Goal: Information Seeking & Learning: Learn about a topic

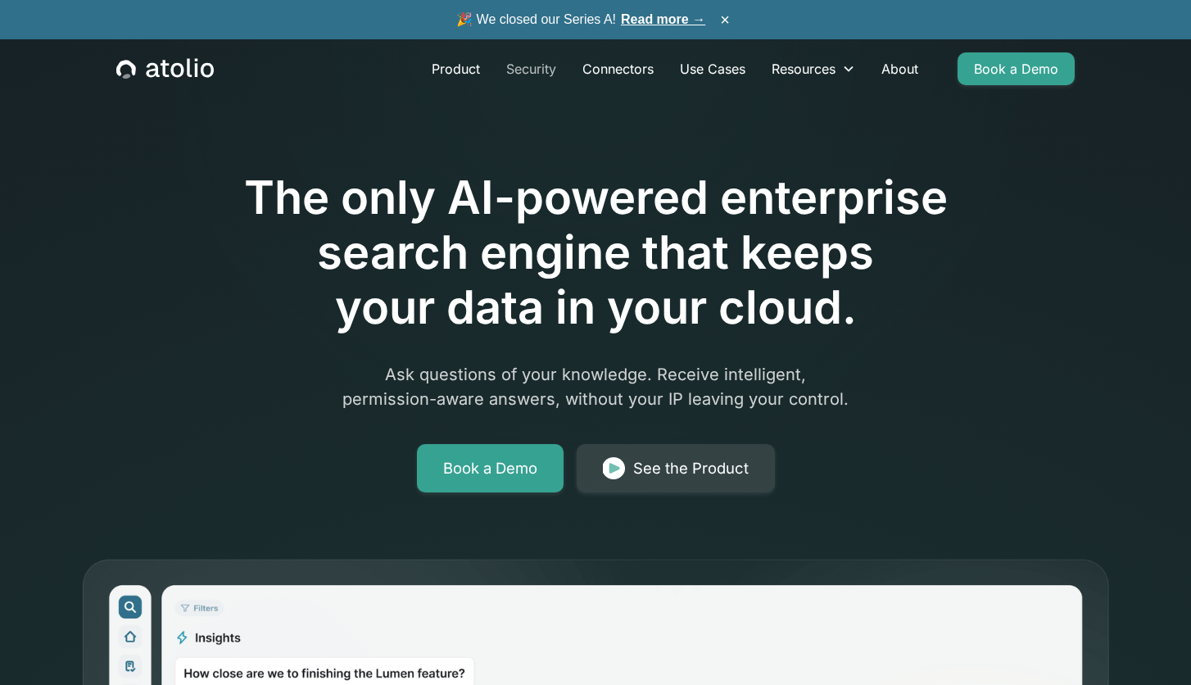
click at [518, 70] on link "Security" at bounding box center [531, 68] width 76 height 33
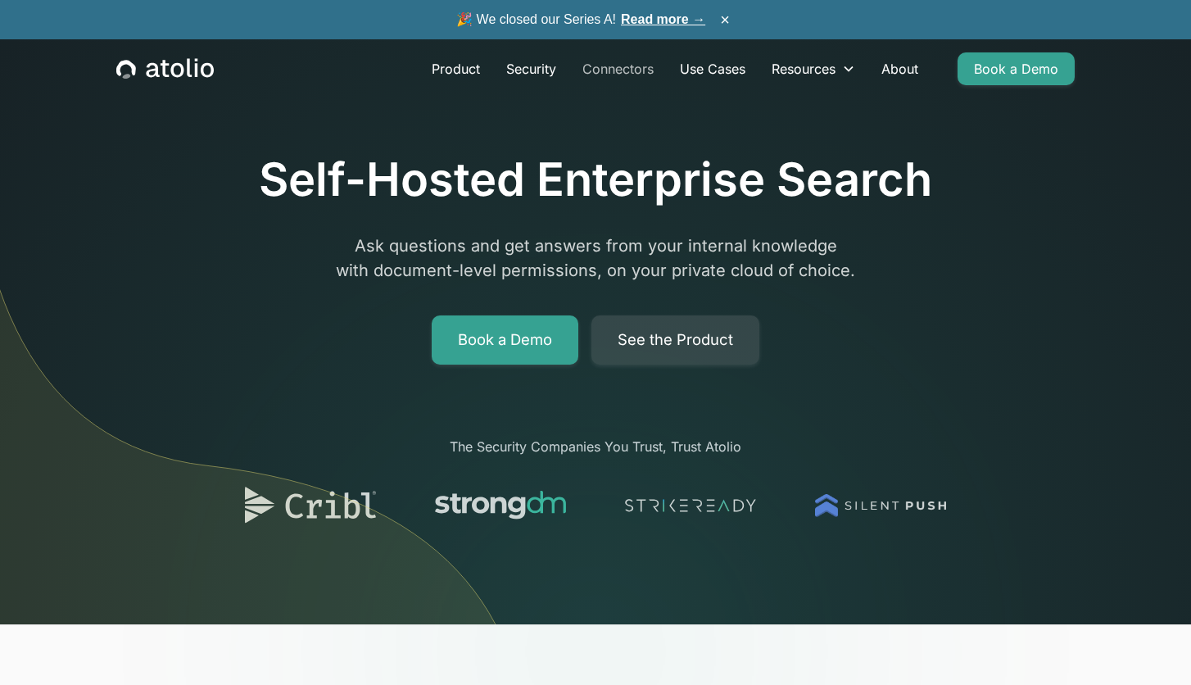
click at [632, 73] on link "Connectors" at bounding box center [617, 68] width 97 height 33
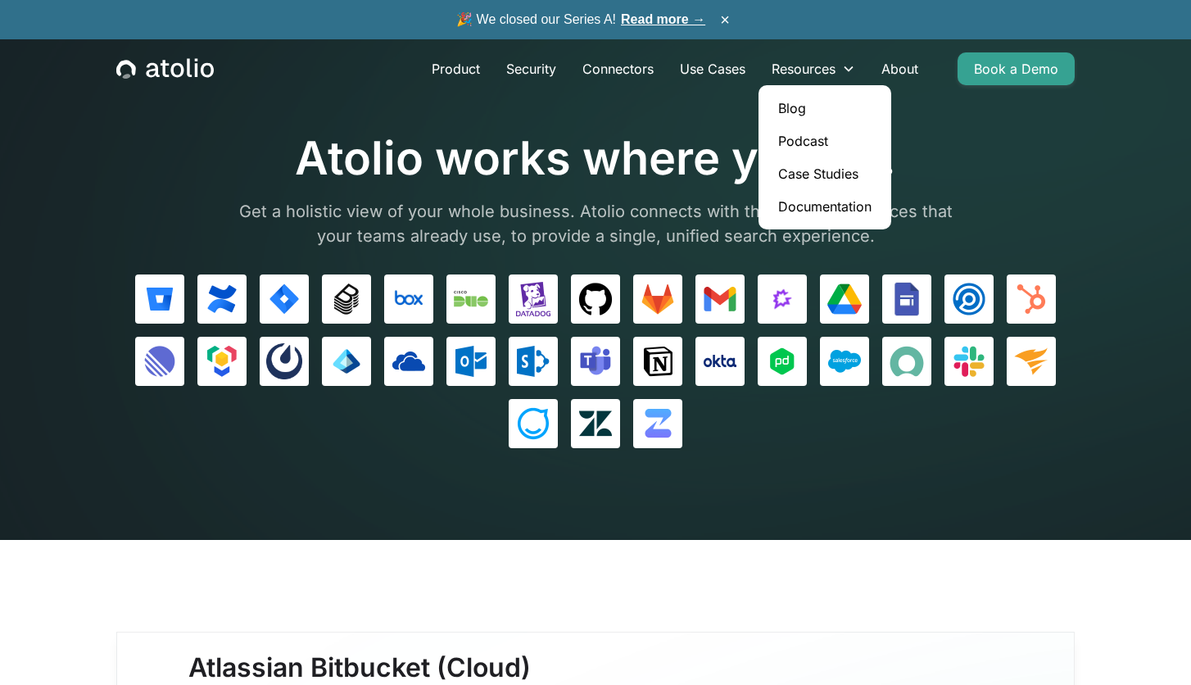
click at [811, 172] on link "Case Studies" at bounding box center [825, 173] width 120 height 33
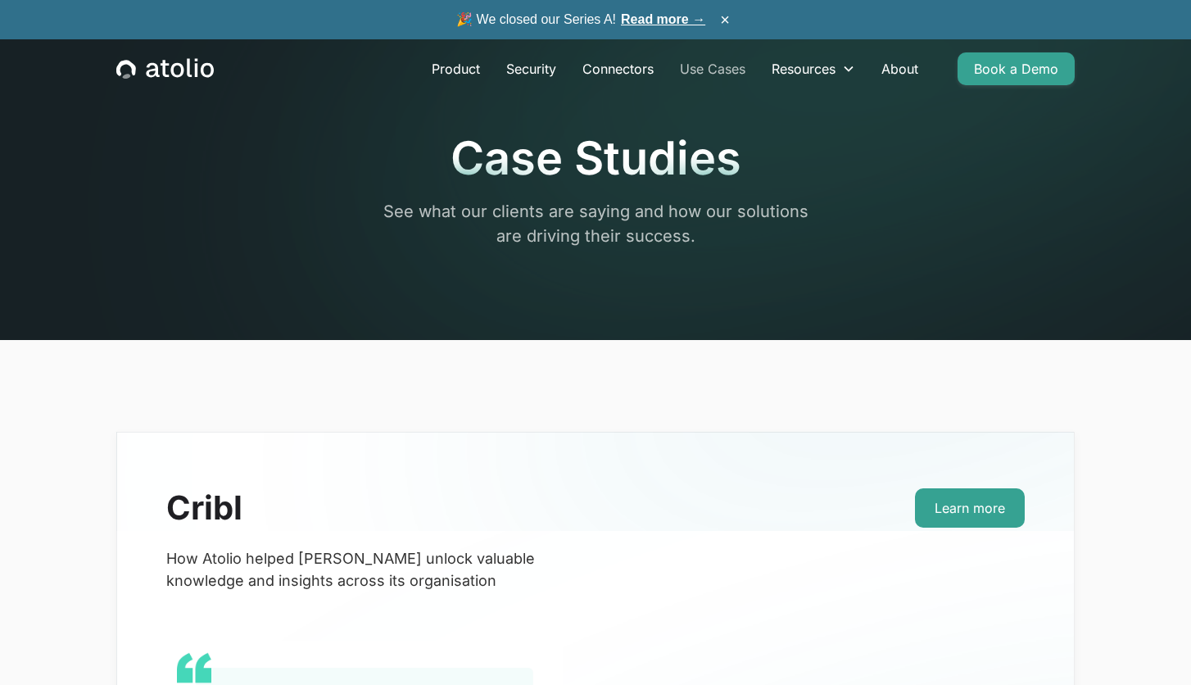
click at [731, 75] on link "Use Cases" at bounding box center [713, 68] width 92 height 33
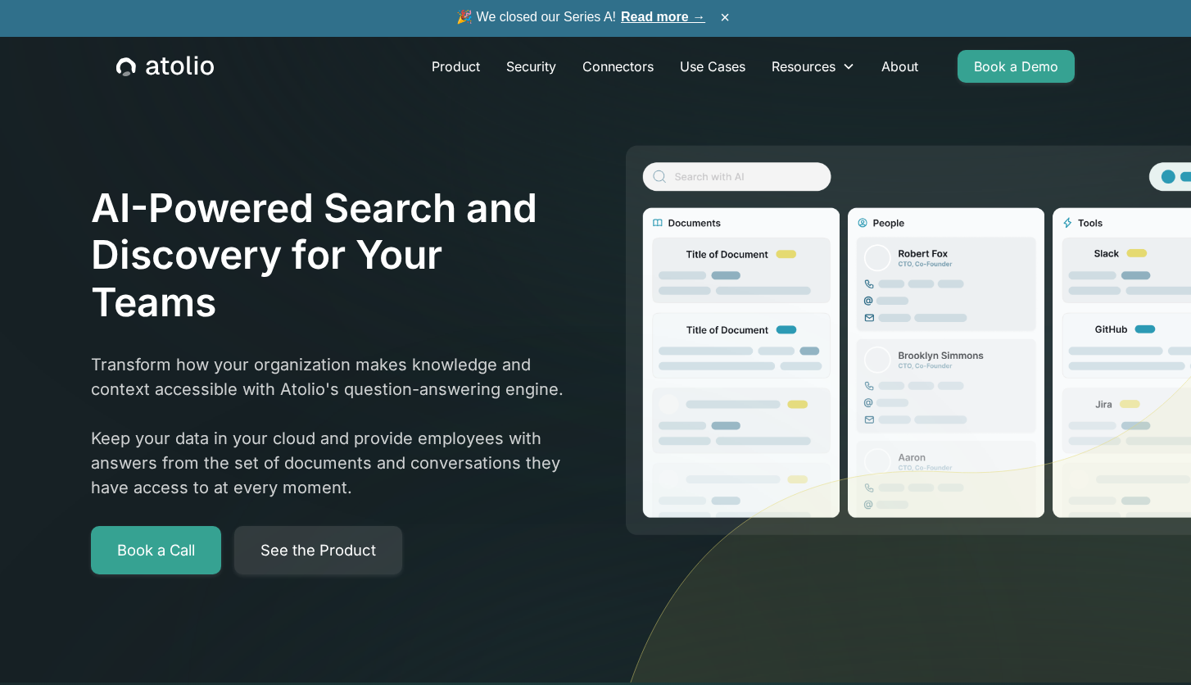
scroll to position [3, 0]
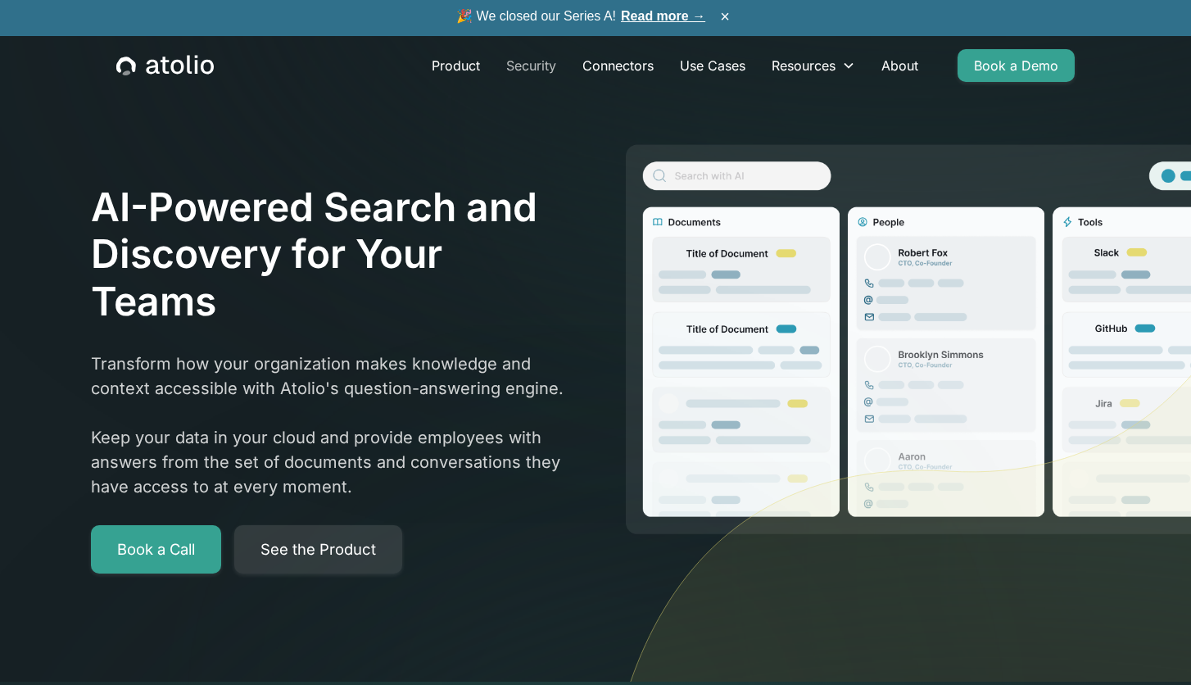
click at [513, 66] on link "Security" at bounding box center [531, 65] width 76 height 33
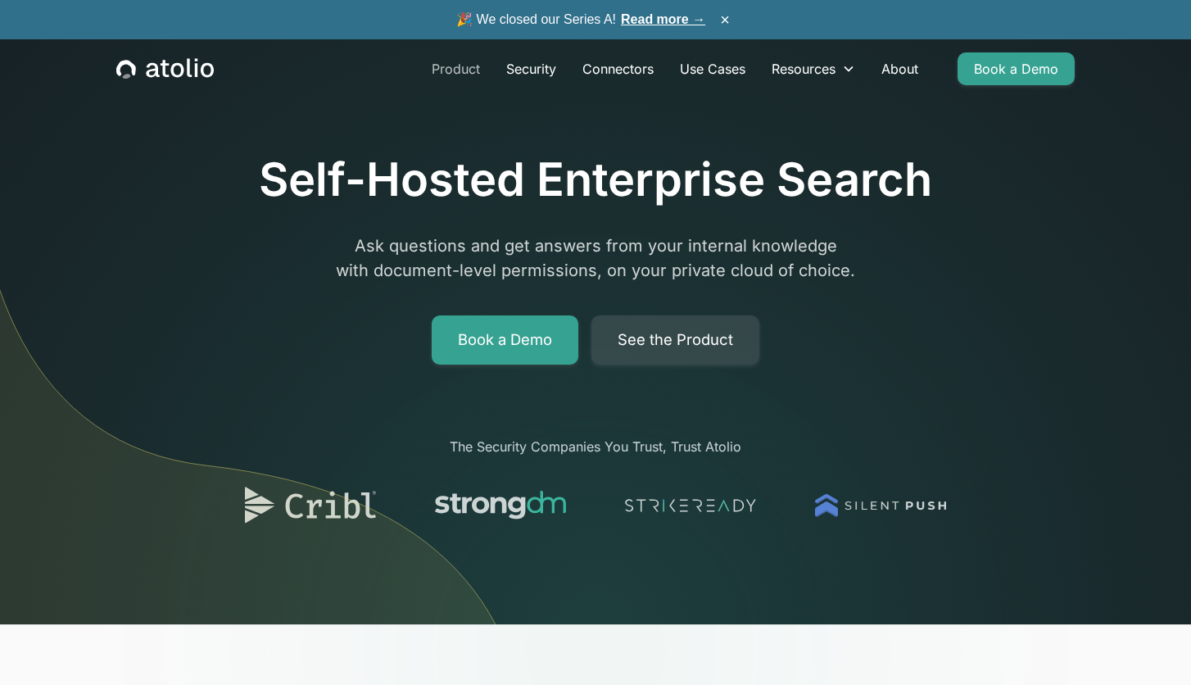
click at [446, 72] on link "Product" at bounding box center [455, 68] width 75 height 33
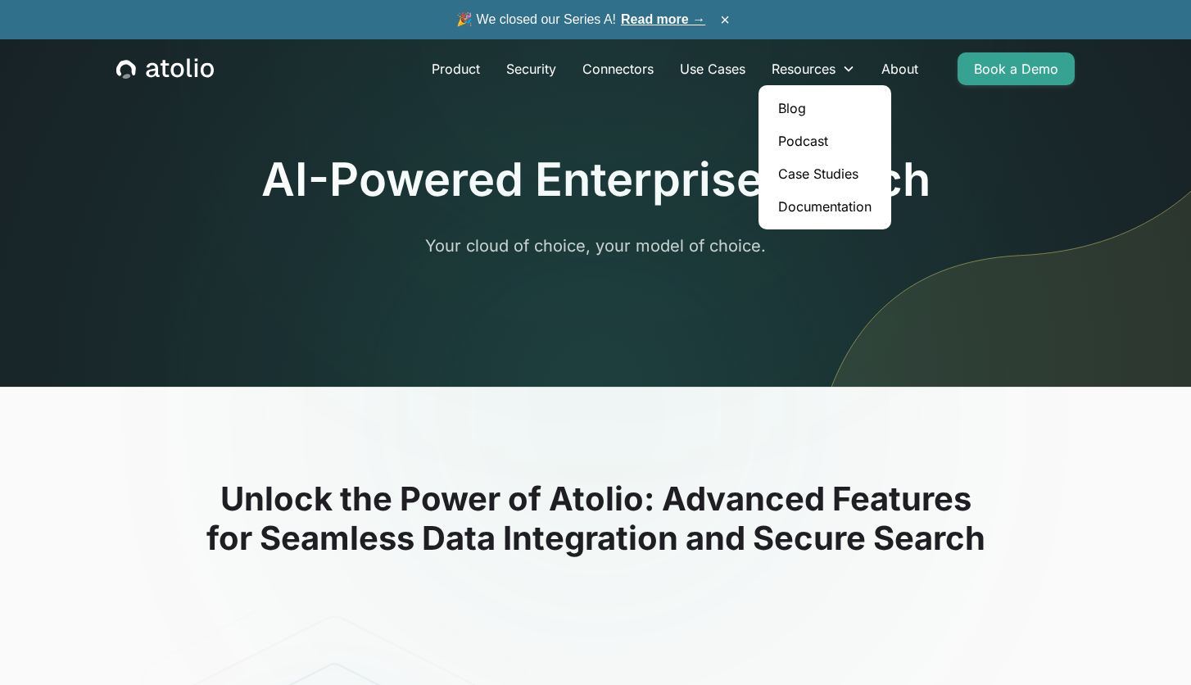
click at [814, 208] on link "Documentation" at bounding box center [825, 206] width 120 height 33
click at [895, 66] on link "About" at bounding box center [899, 68] width 63 height 33
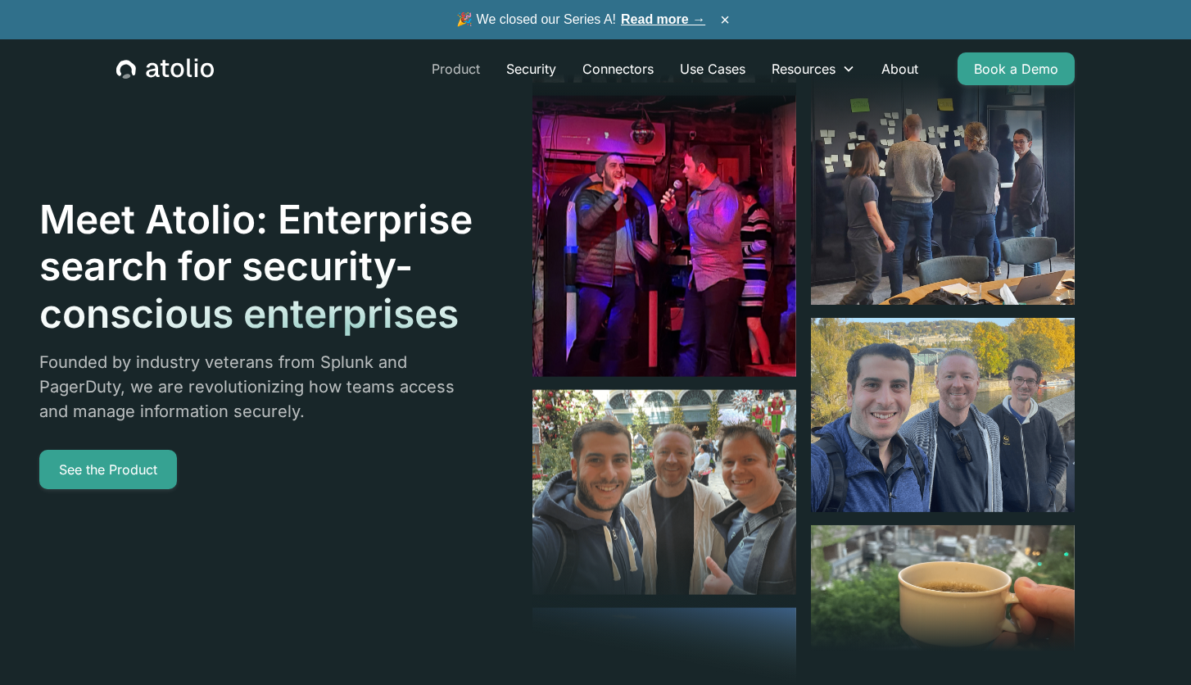
click at [472, 67] on link "Product" at bounding box center [455, 68] width 75 height 33
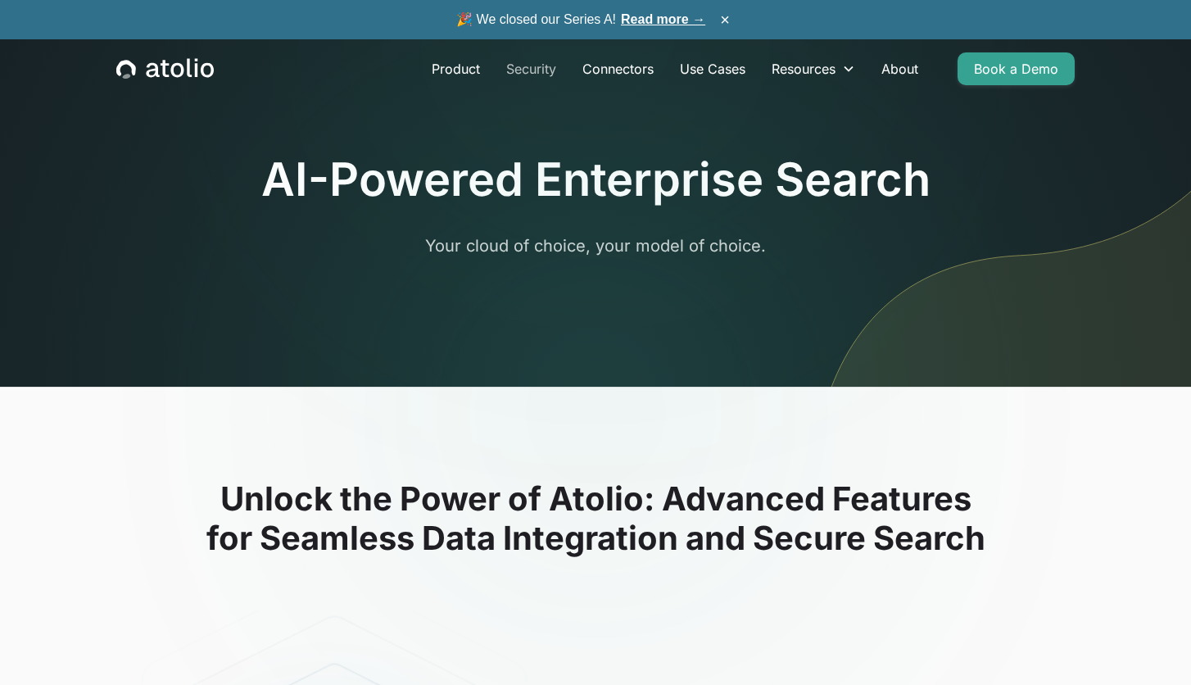
click at [519, 73] on link "Security" at bounding box center [531, 68] width 76 height 33
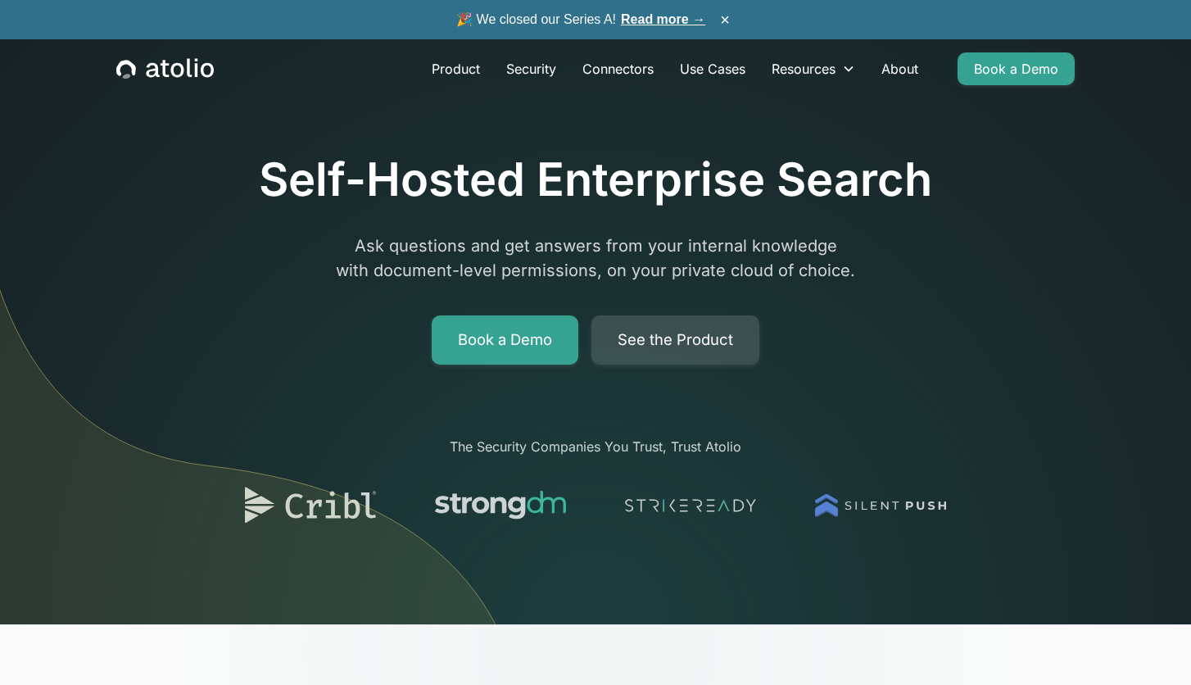
click at [662, 330] on link "See the Product" at bounding box center [675, 339] width 168 height 49
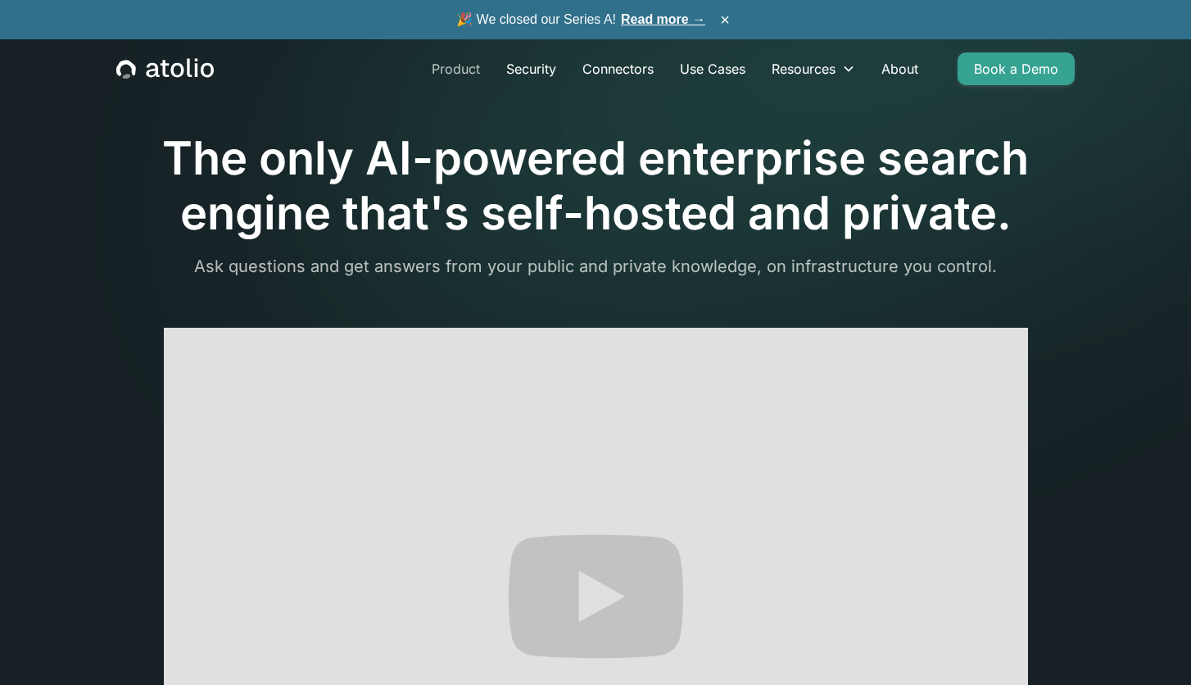
click at [440, 70] on link "Product" at bounding box center [455, 68] width 75 height 33
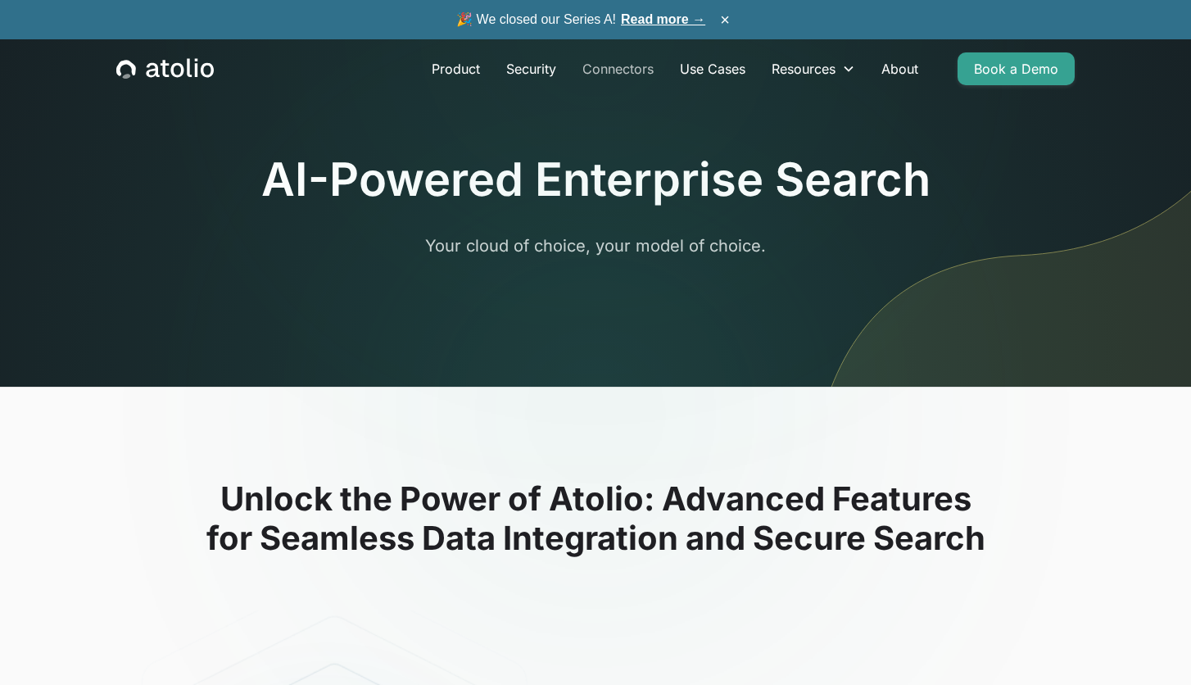
click at [626, 72] on link "Connectors" at bounding box center [617, 68] width 97 height 33
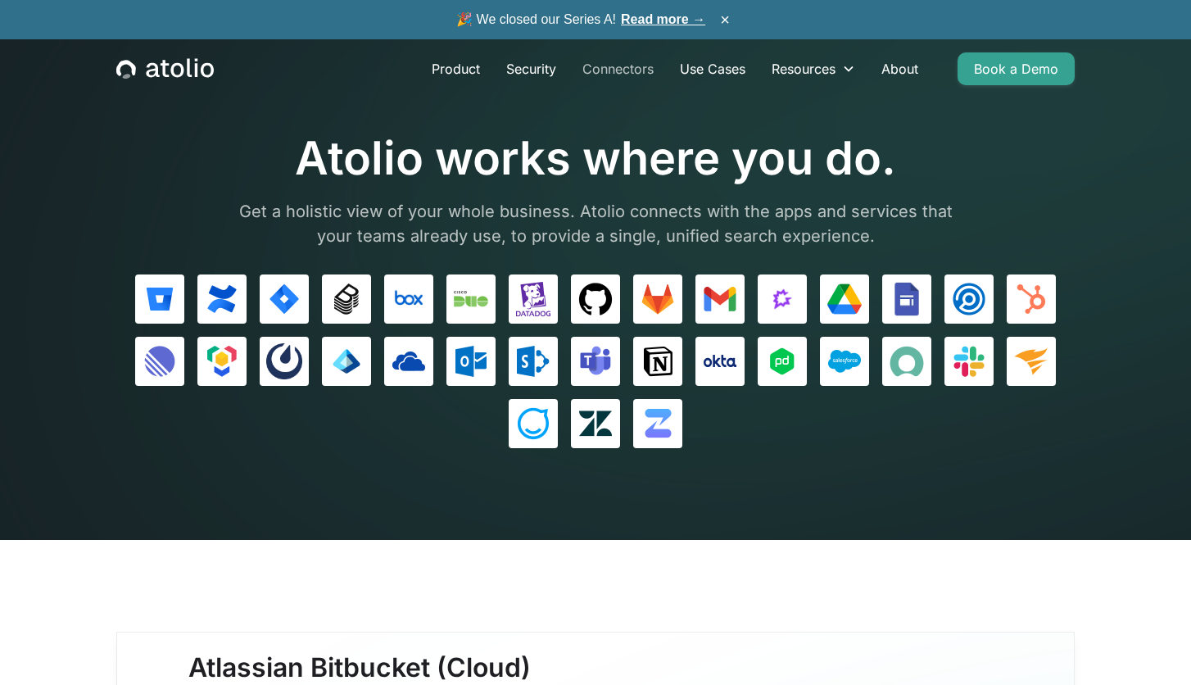
click at [645, 75] on link "Connectors" at bounding box center [617, 68] width 97 height 33
click at [729, 75] on link "Use Cases" at bounding box center [713, 68] width 92 height 33
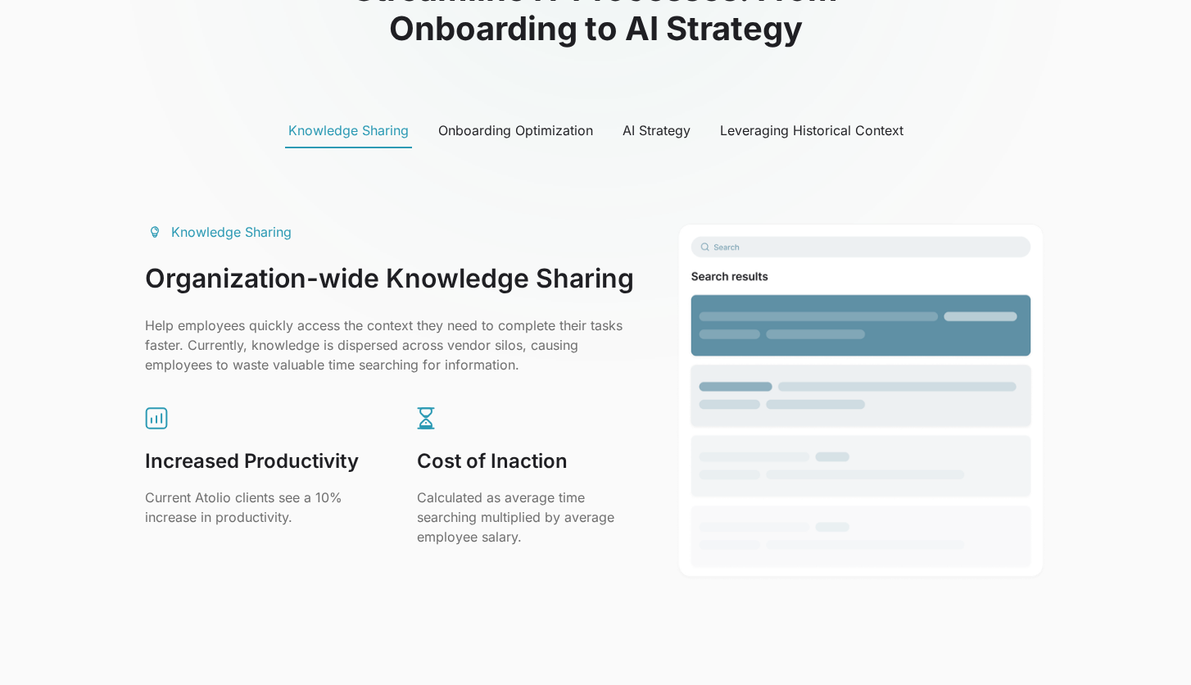
scroll to position [833, 0]
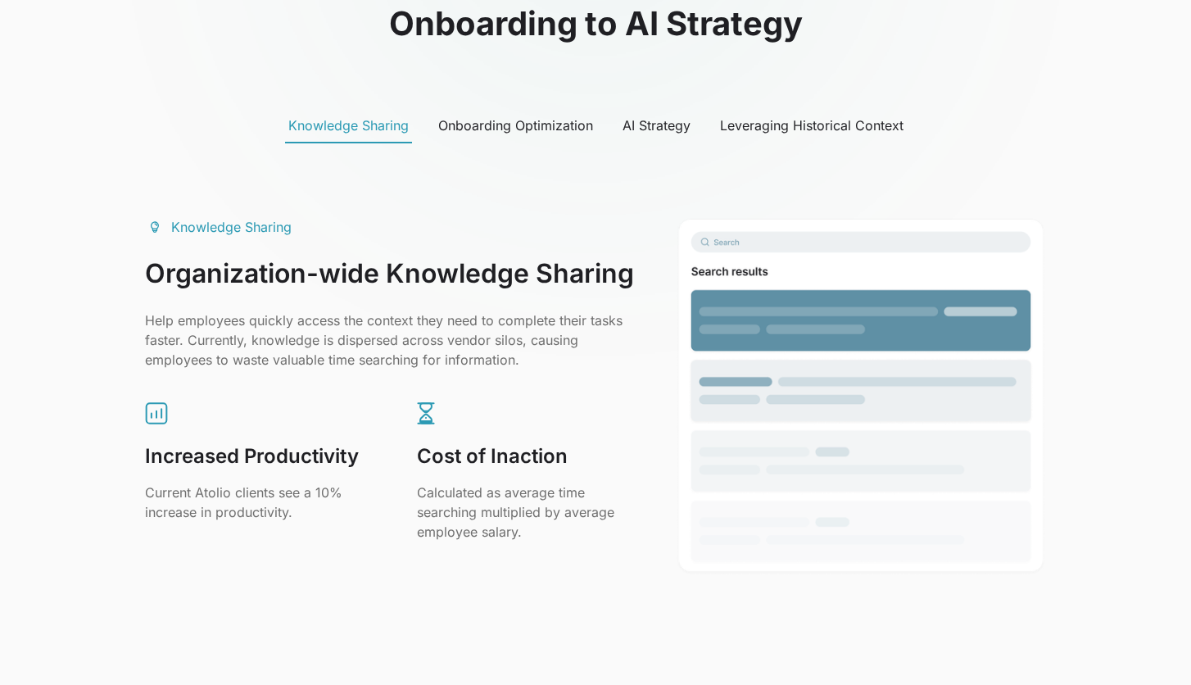
click at [552, 124] on div "Onboarding Optimization" at bounding box center [515, 125] width 155 height 20
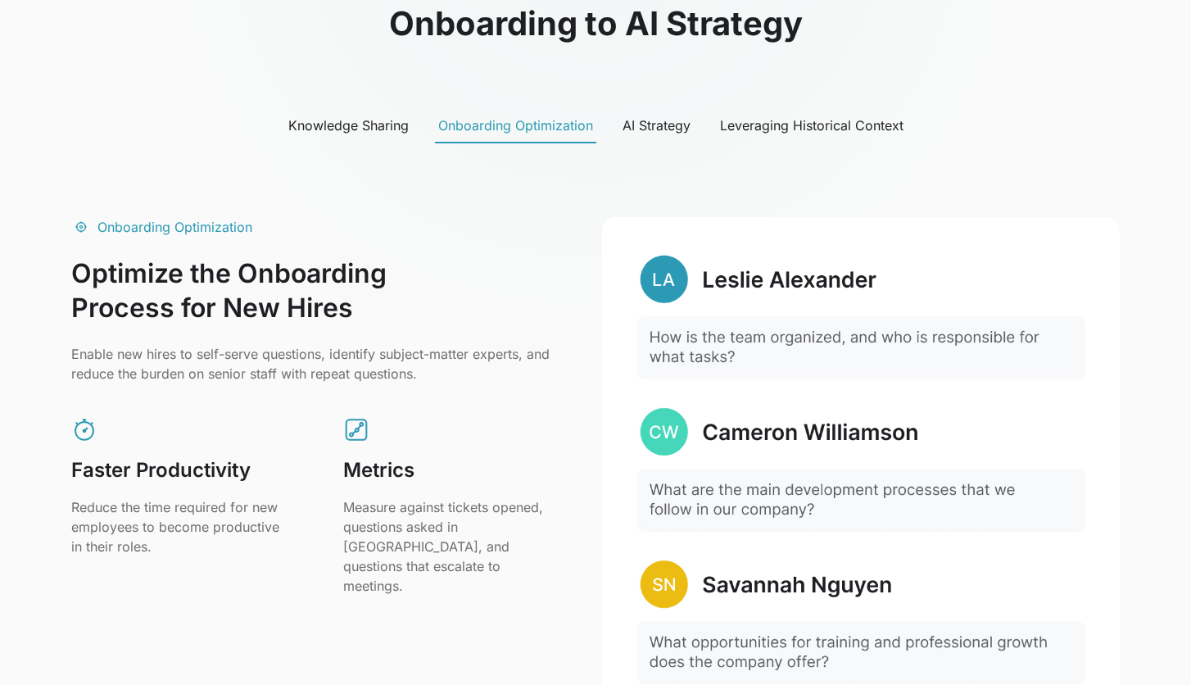
click at [651, 129] on div "AI Strategy" at bounding box center [656, 125] width 68 height 20
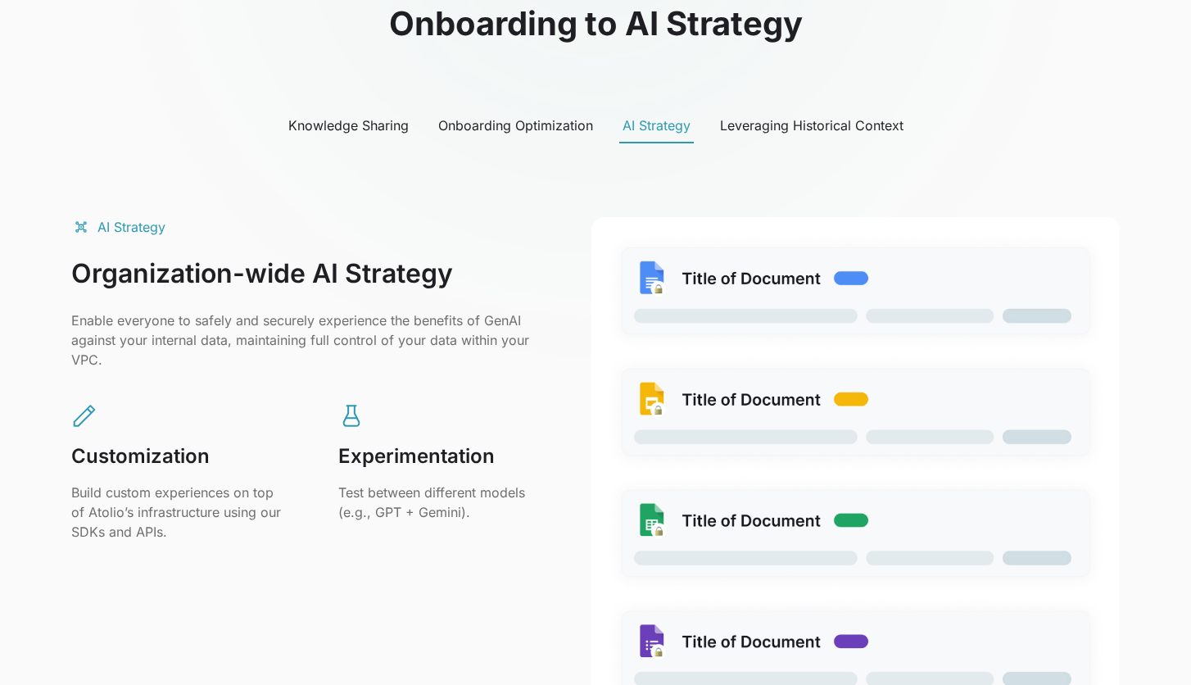
click at [789, 129] on div "Leveraging Historical Context" at bounding box center [811, 125] width 183 height 20
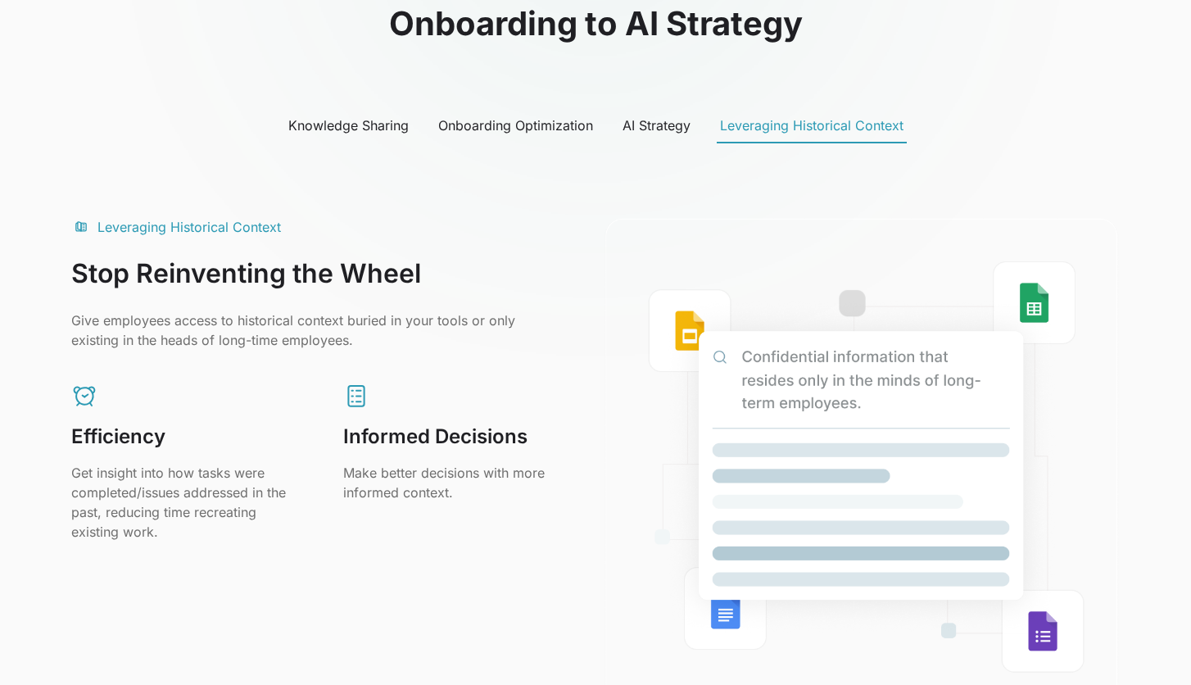
click at [360, 129] on div "Knowledge Sharing" at bounding box center [348, 125] width 120 height 20
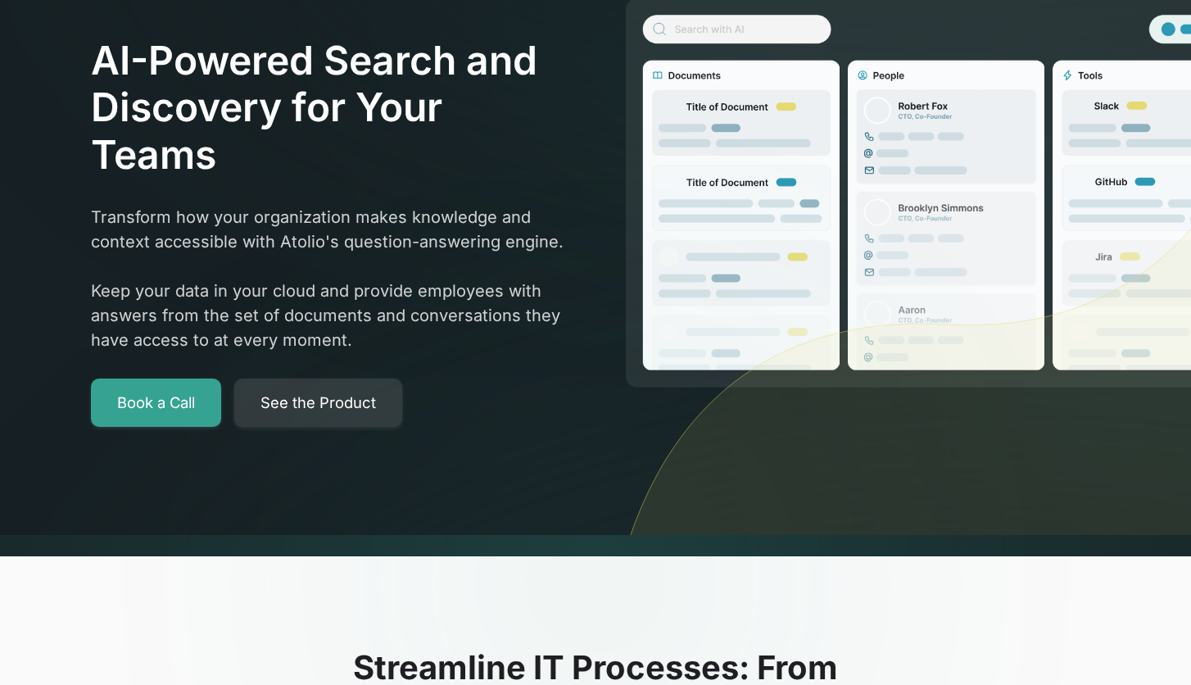
scroll to position [0, 0]
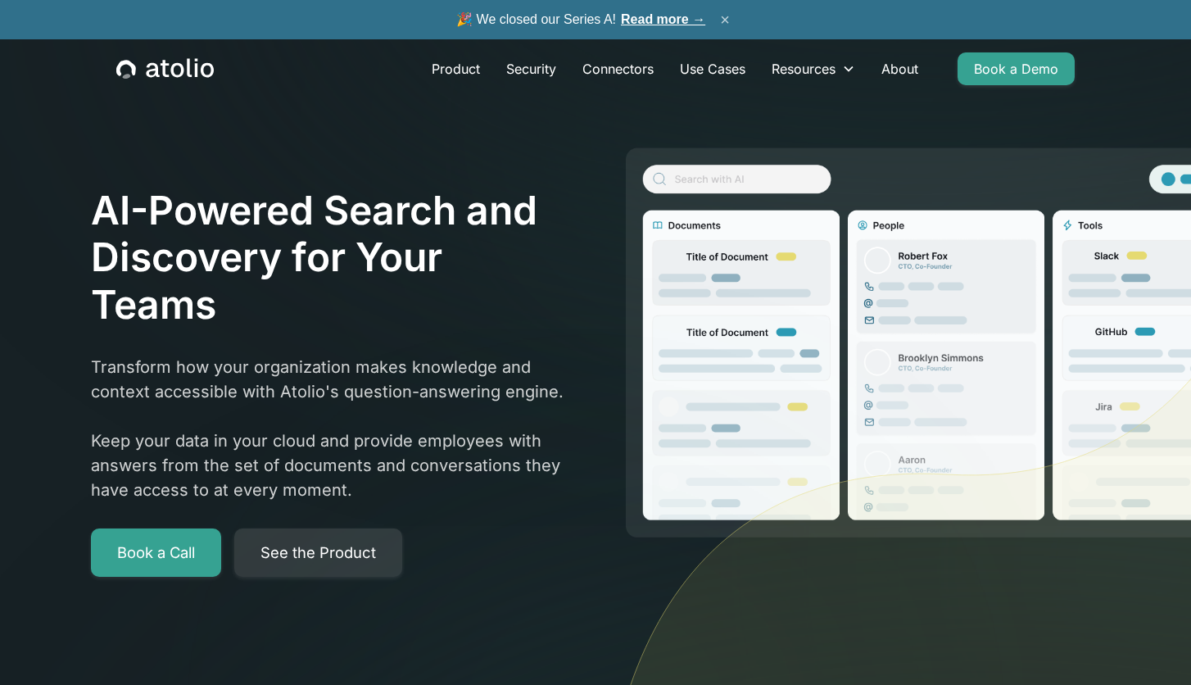
click at [731, 21] on button "×" at bounding box center [725, 20] width 20 height 18
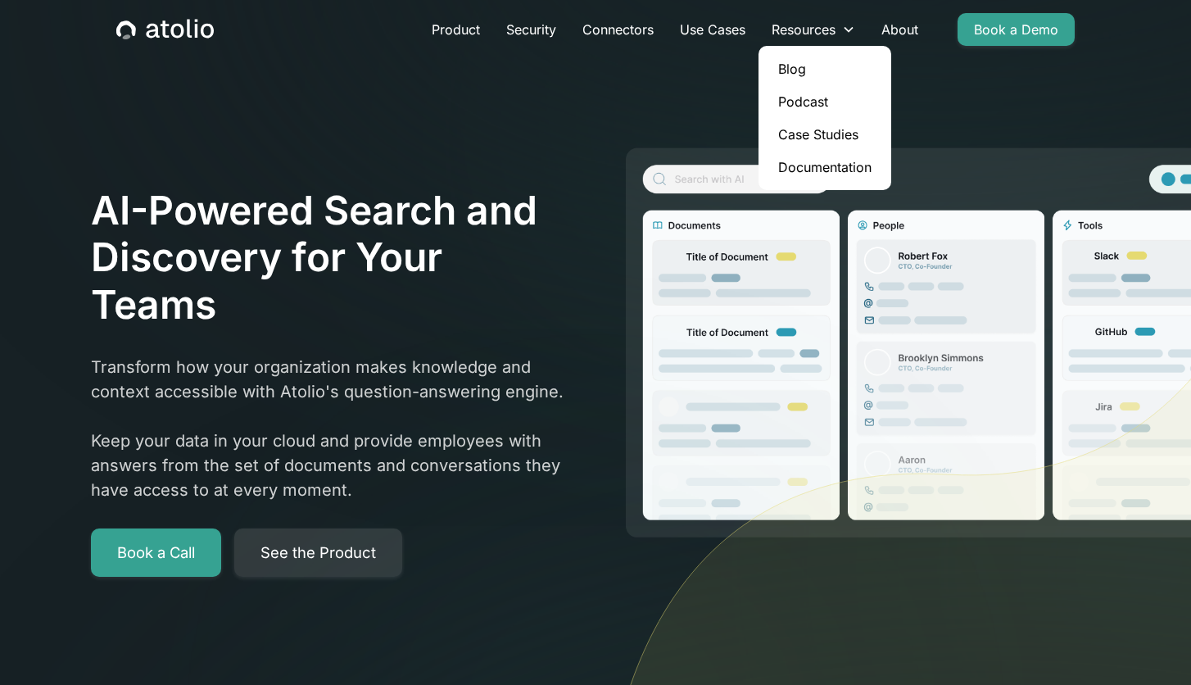
click at [827, 165] on link "Documentation" at bounding box center [825, 167] width 120 height 33
click at [899, 29] on link "About" at bounding box center [899, 29] width 63 height 33
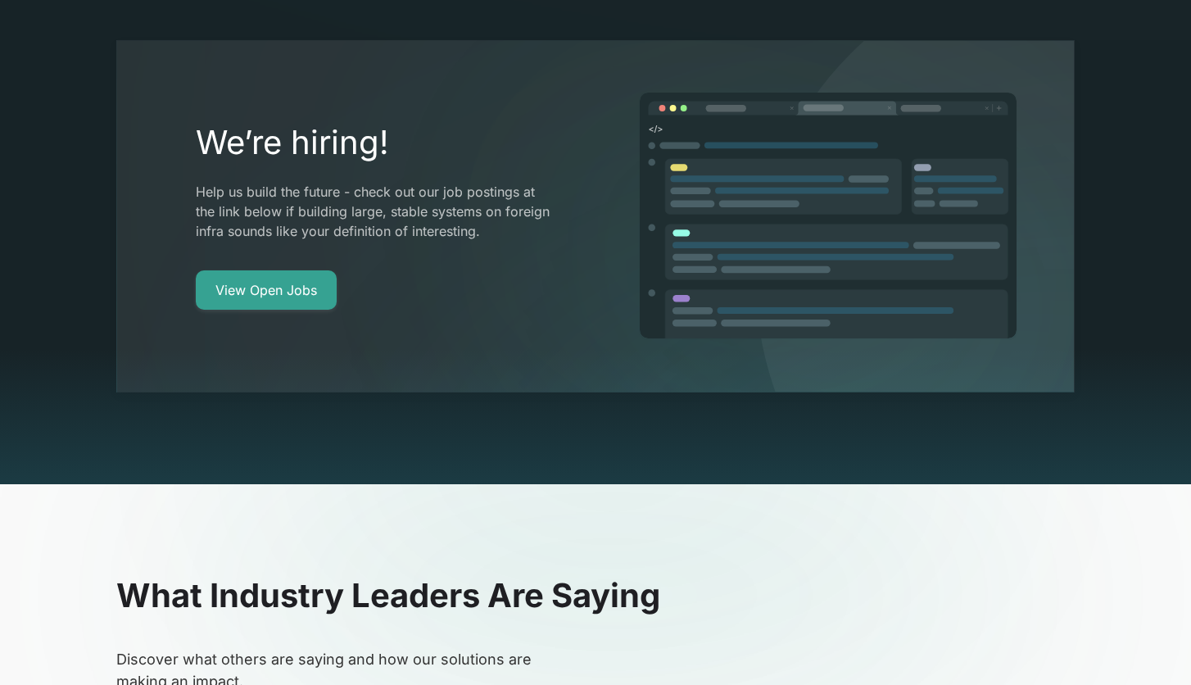
scroll to position [2943, 0]
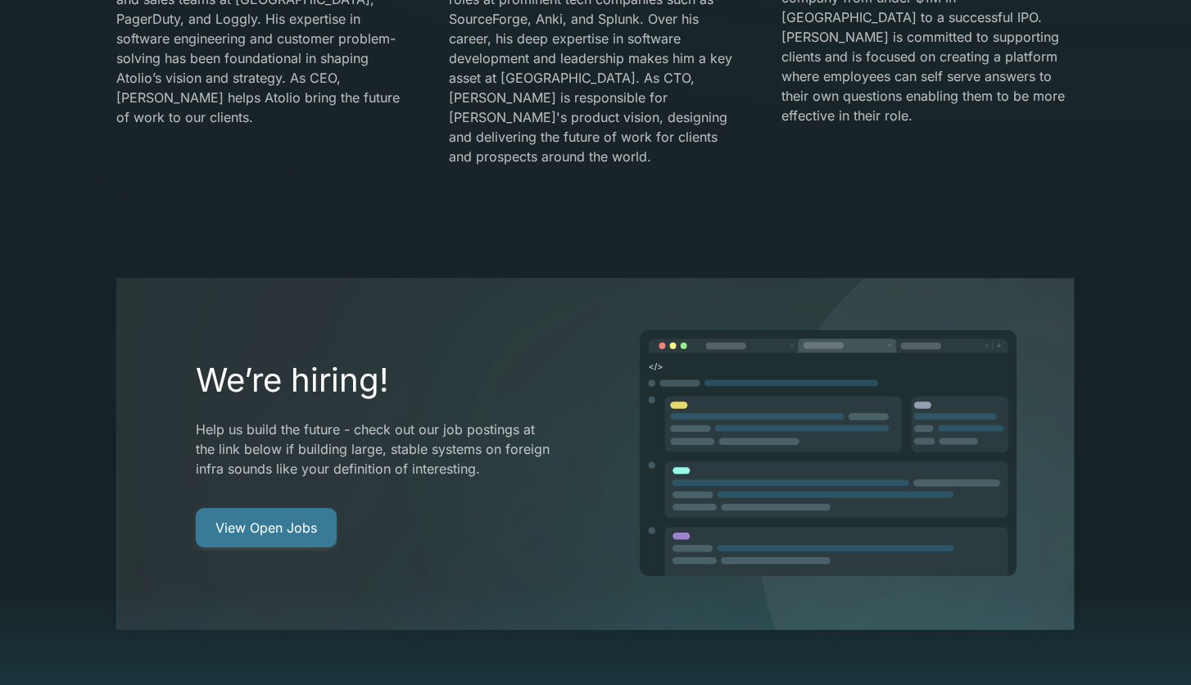
click at [310, 508] on link "View Open Jobs" at bounding box center [266, 527] width 141 height 39
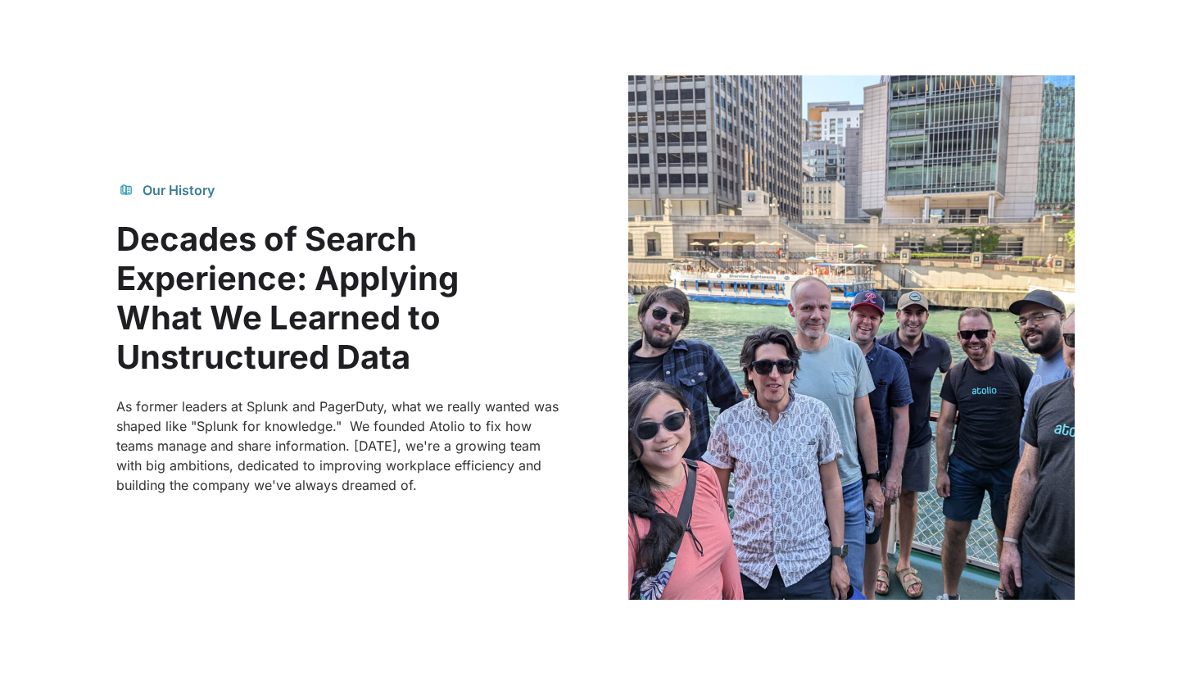
scroll to position [960, 0]
